Goal: Task Accomplishment & Management: Use online tool/utility

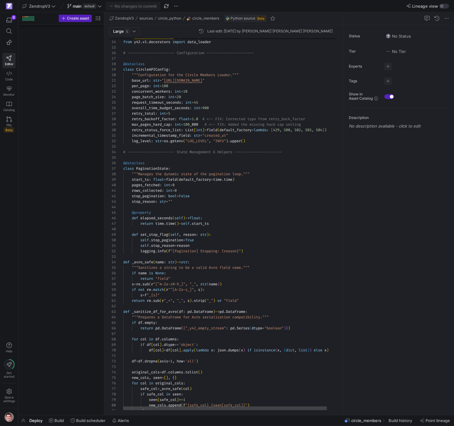
scroll to position [865, 0]
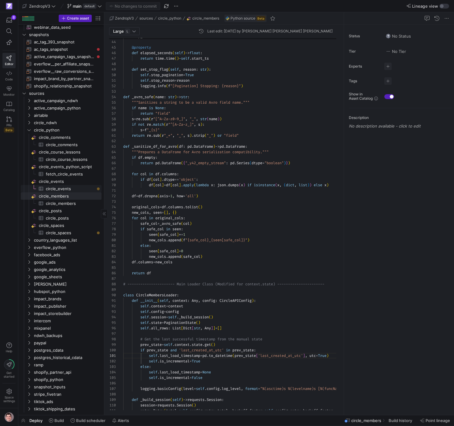
click at [84, 188] on span "circle_events​​​​​​​​​" at bounding box center [70, 188] width 49 height 7
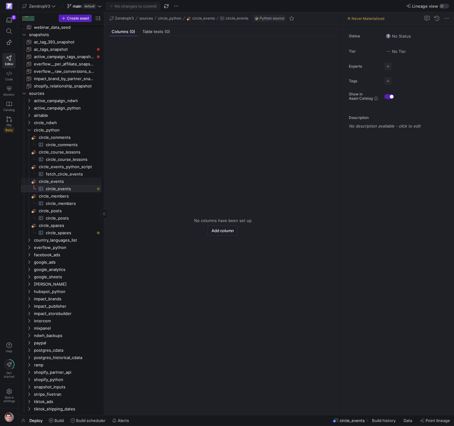
click at [65, 181] on span "circle_events​​​​​​​​" at bounding box center [70, 181] width 62 height 7
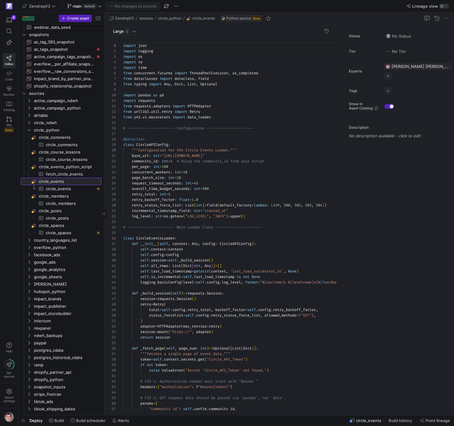
scroll to position [55, 0]
click at [371, 421] on span "circle_events" at bounding box center [368, 420] width 25 height 5
click at [399, 418] on span "Build history" at bounding box center [401, 420] width 24 height 5
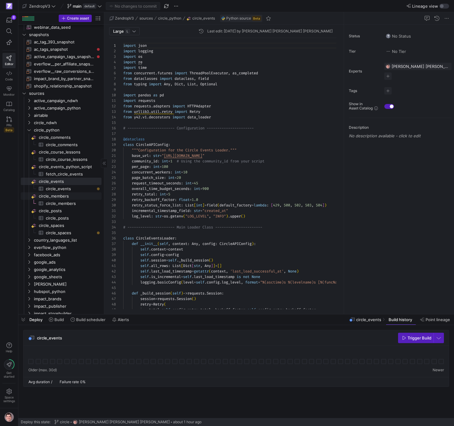
click at [80, 193] on span "circle_members​​​​​​​​" at bounding box center [70, 196] width 62 height 7
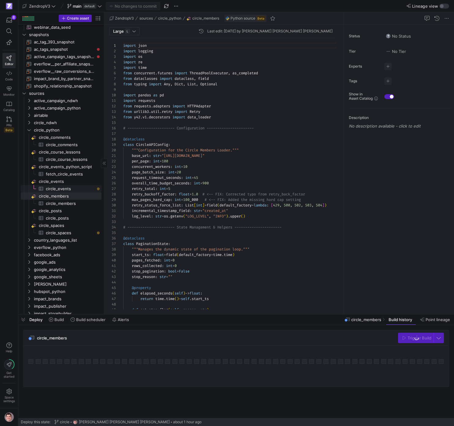
click at [79, 191] on span "circle_events​​​​​​​​​" at bounding box center [70, 188] width 49 height 7
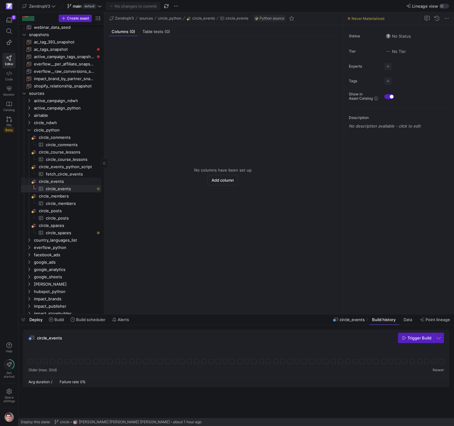
click at [76, 183] on span "circle_events​​​​​​​​" at bounding box center [70, 181] width 62 height 7
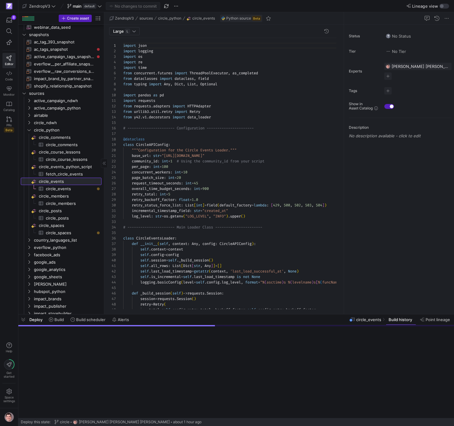
scroll to position [55, 0]
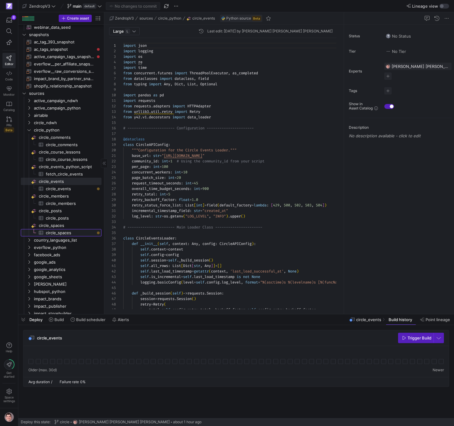
click at [78, 232] on span "circle_spaces​​​​​​​​​" at bounding box center [70, 232] width 49 height 7
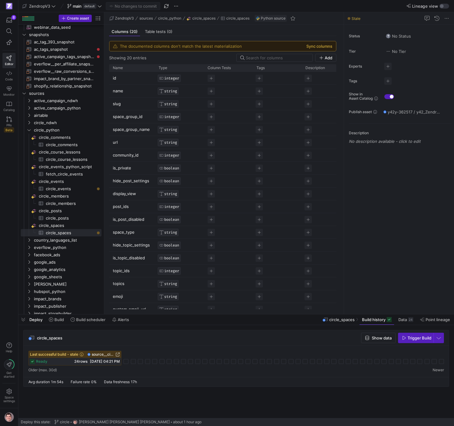
click at [323, 44] on button "Sync columns" at bounding box center [320, 46] width 26 height 5
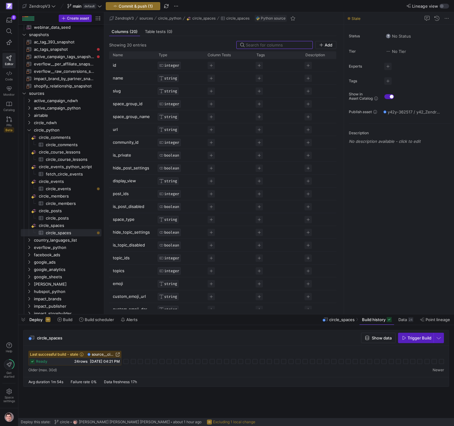
scroll to position [7, 0]
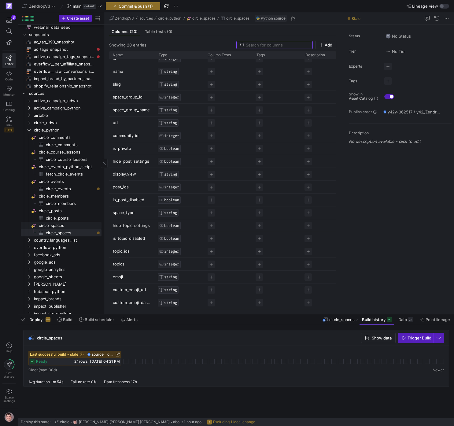
click at [67, 224] on span "circle_spaces​​​​​​​​" at bounding box center [70, 225] width 62 height 7
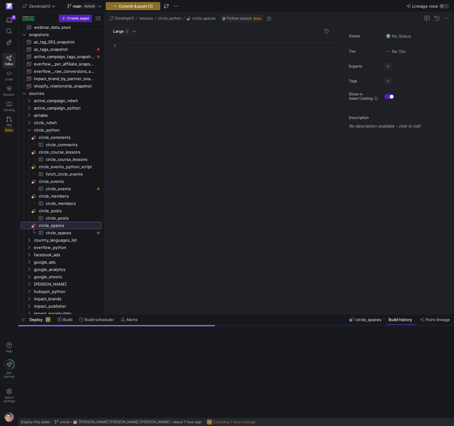
scroll to position [55, 0]
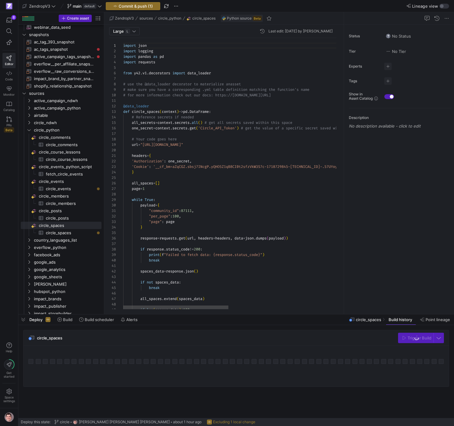
click at [187, 126] on div "import json import logging import pandas as pd import requests from y42 . v1 . …" at bounding box center [344, 207] width 442 height 339
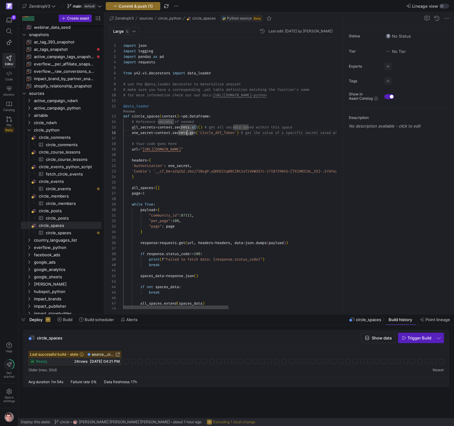
scroll to position [22, 114]
click at [238, 130] on div "import json import logging import pandas as pd import requests from y42 . v1 . …" at bounding box center [344, 210] width 442 height 344
